Goal: Information Seeking & Learning: Learn about a topic

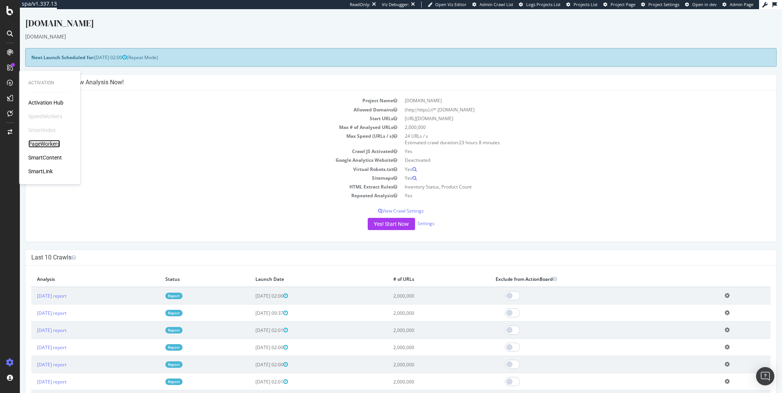
click at [40, 142] on div "PageWorkers" at bounding box center [44, 144] width 32 height 8
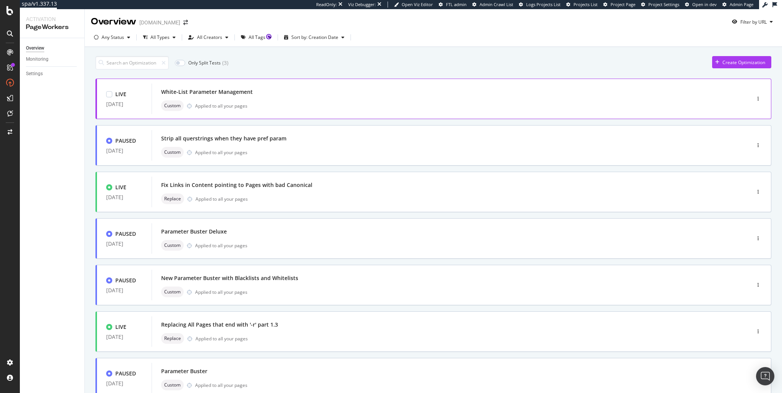
click at [249, 98] on div "White-List Parameter Management Custom Applied to all your pages" at bounding box center [439, 99] width 557 height 24
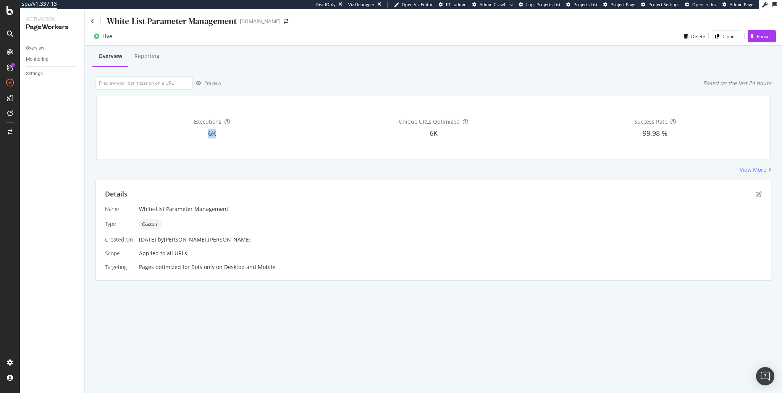
drag, startPoint x: 207, startPoint y: 133, endPoint x: 226, endPoint y: 133, distance: 19.5
click at [226, 133] on div "6K" at bounding box center [212, 134] width 218 height 10
click at [272, 144] on div "Executions 6K" at bounding box center [212, 127] width 218 height 51
click at [759, 169] on div "View More" at bounding box center [752, 170] width 27 height 8
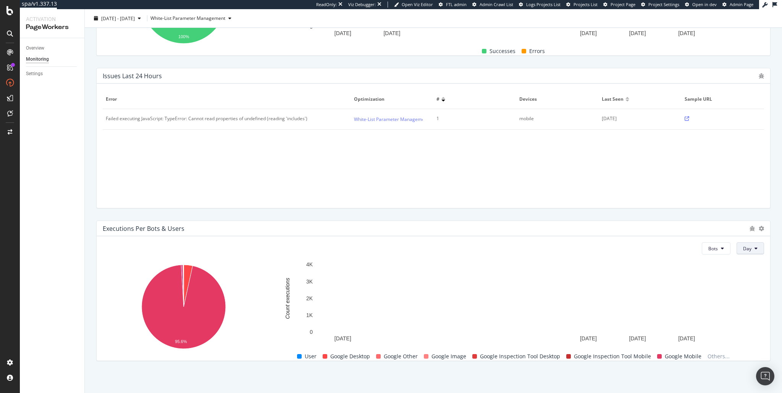
scroll to position [220, 0]
